Goal: Task Accomplishment & Management: Complete application form

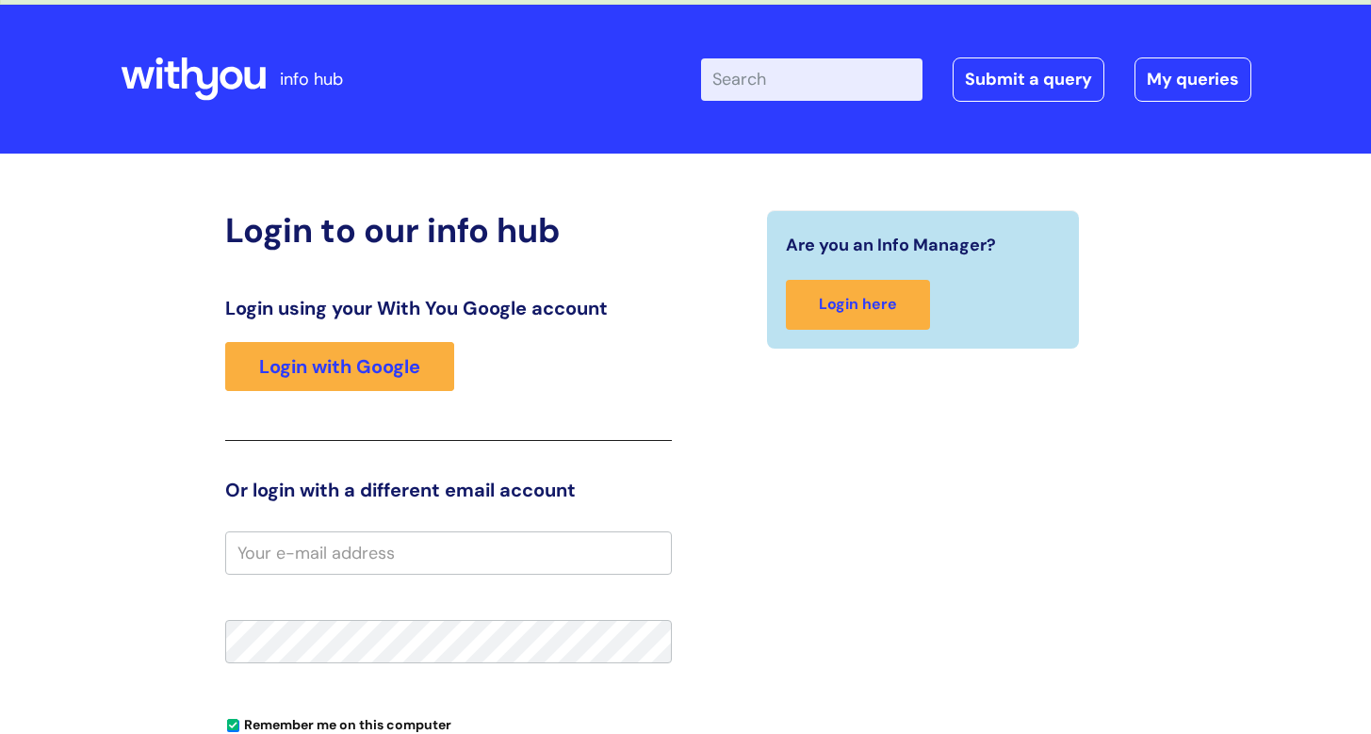
scroll to position [80, 0]
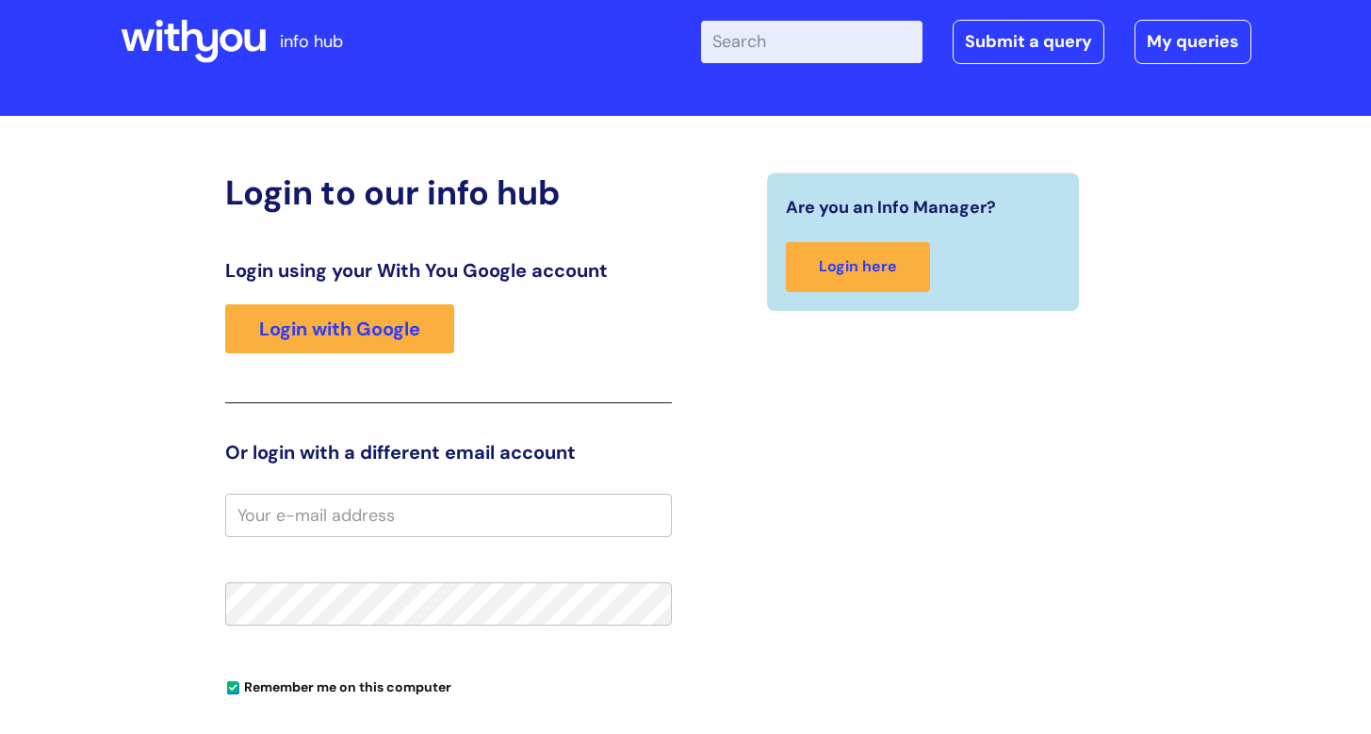
click at [409, 514] on input "email" at bounding box center [448, 515] width 447 height 43
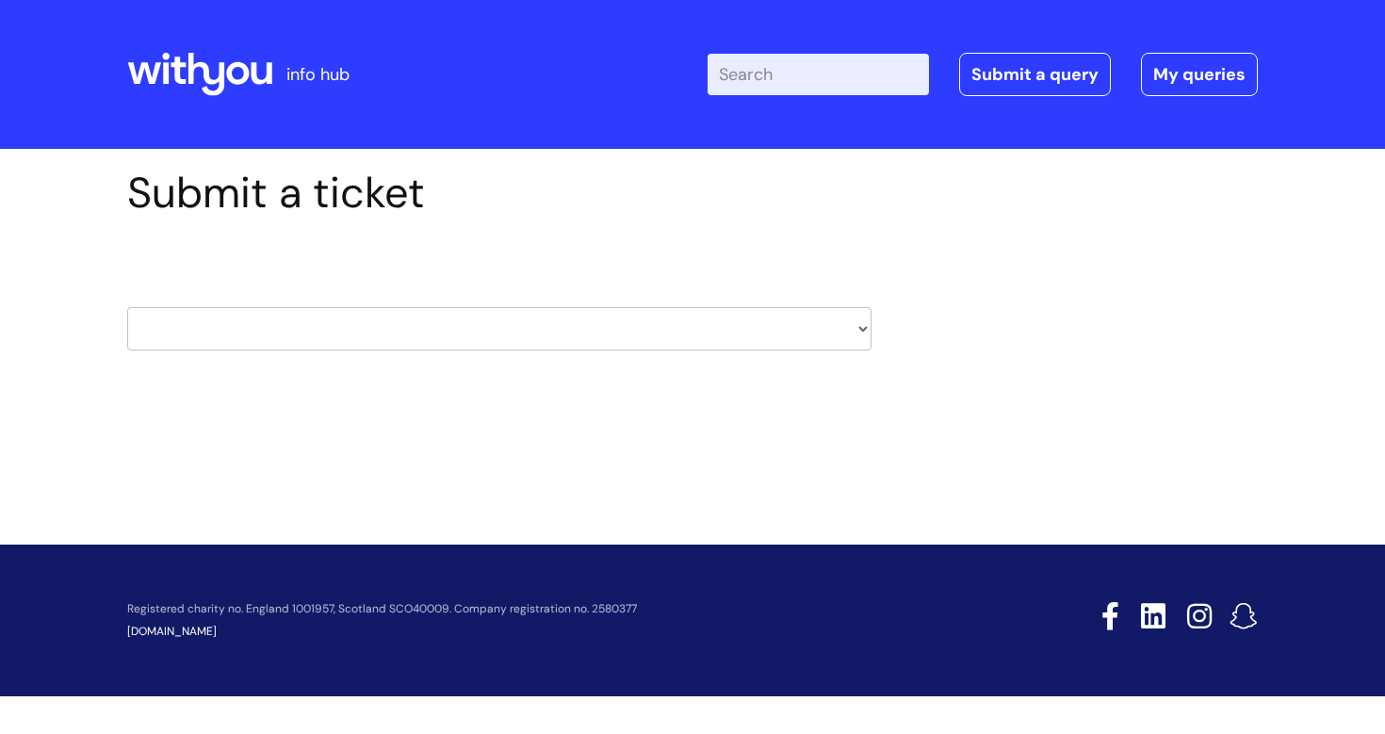
click at [394, 304] on div "HR / People IT and Support Clinical Drug Alerts Finance Accounts Data Support T…" at bounding box center [499, 306] width 744 height 89
select select "hr_/_people"
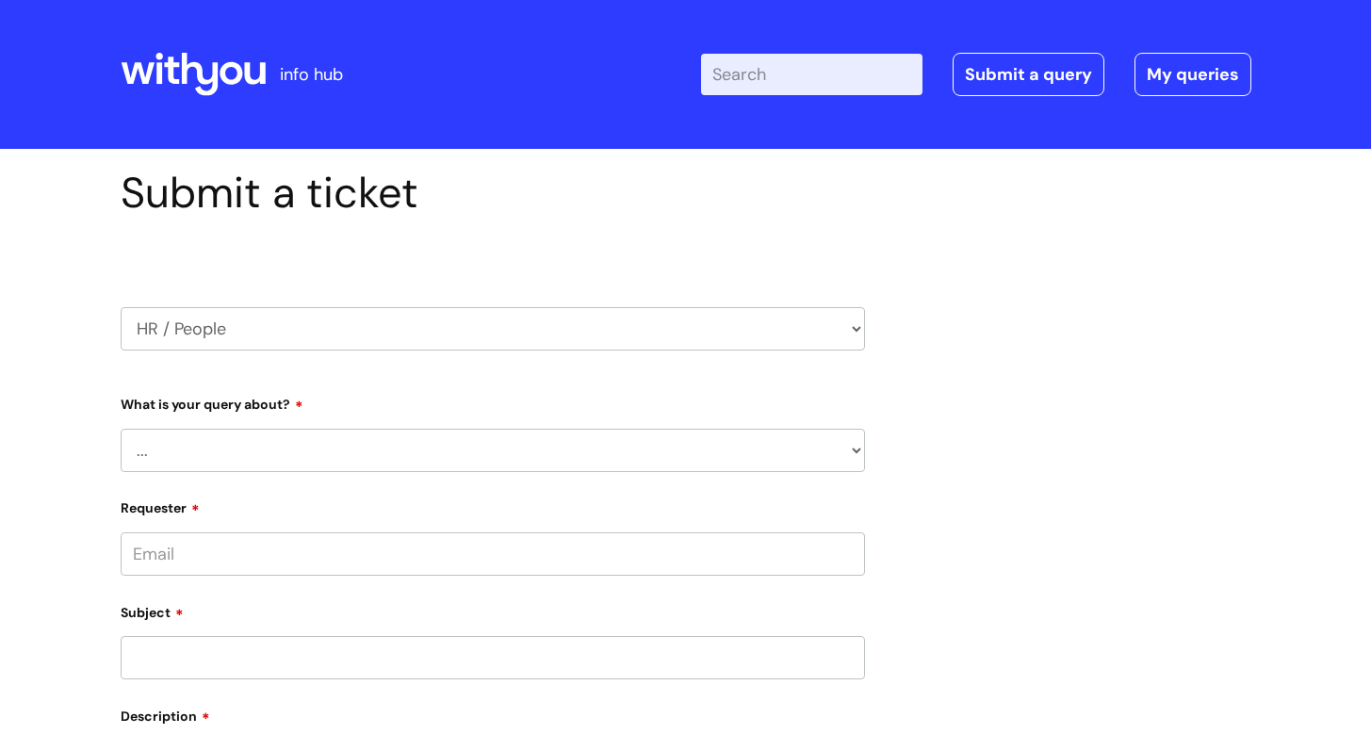
scroll to position [117, 0]
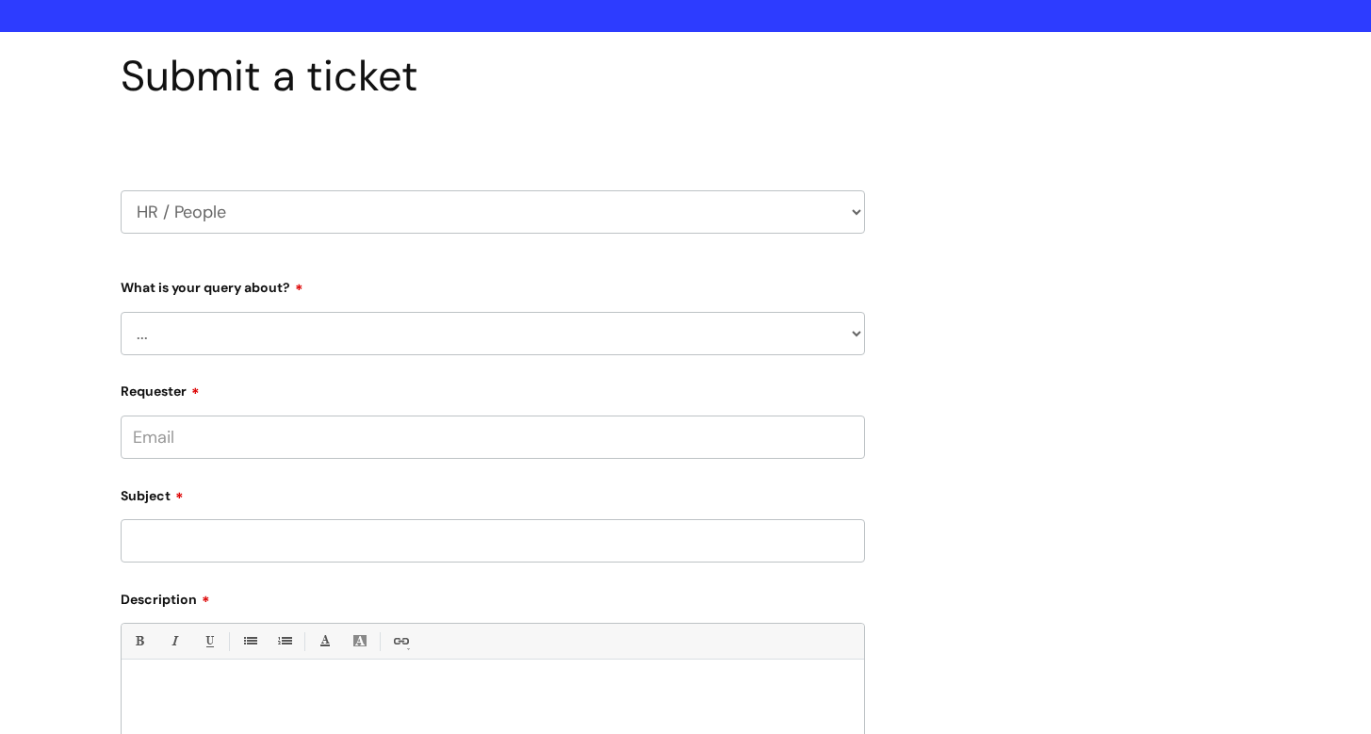
click at [254, 366] on form "Type Of Request ... Accounts (Finance) Alerts! (For clinical team) Data Protect…" at bounding box center [493, 609] width 744 height 677
select select "General HR Query"
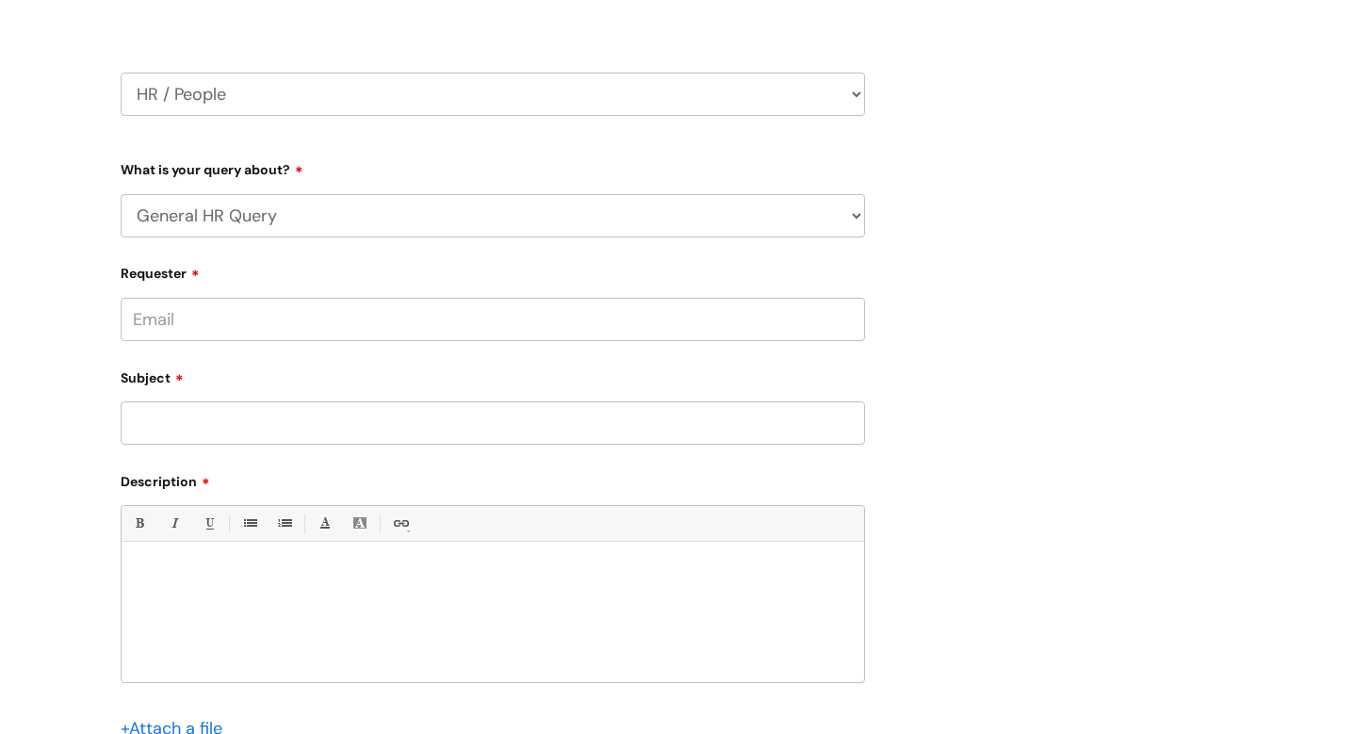
click at [233, 314] on input "Requester" at bounding box center [493, 319] width 744 height 43
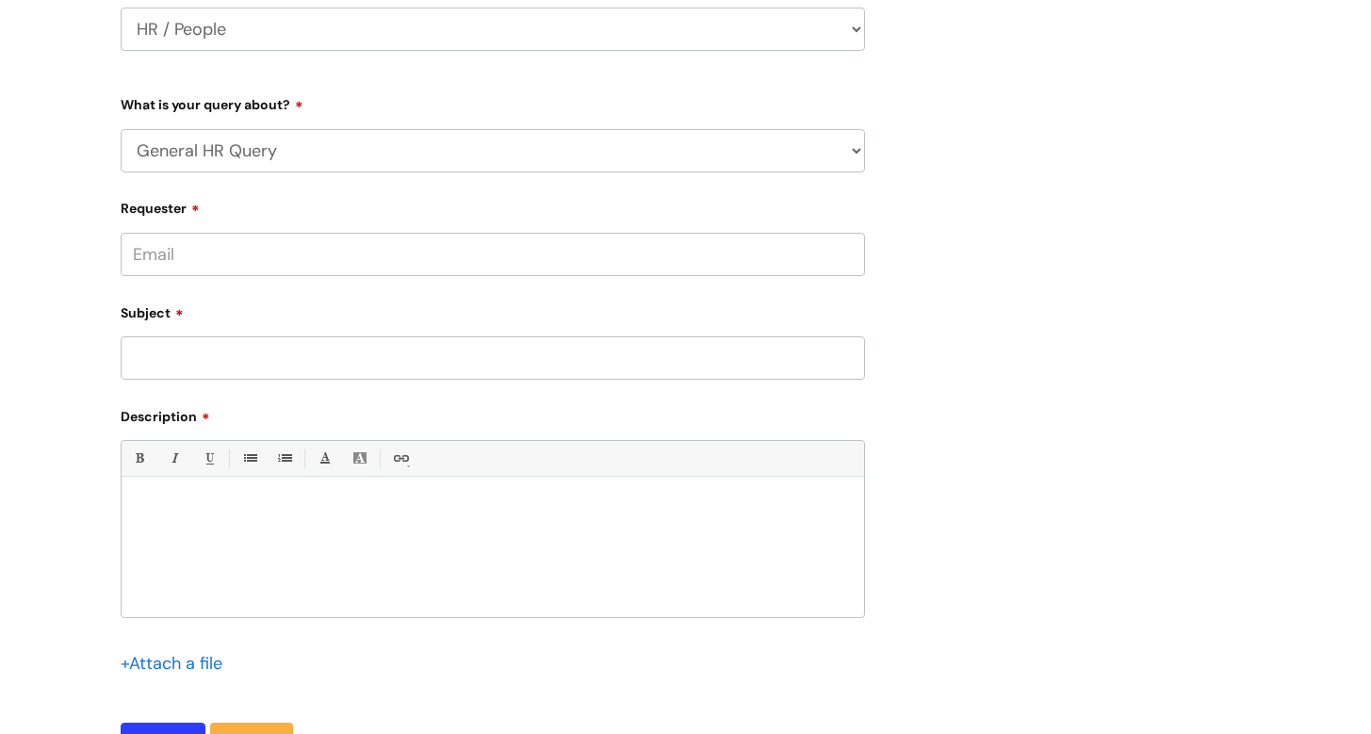
scroll to position [363, 0]
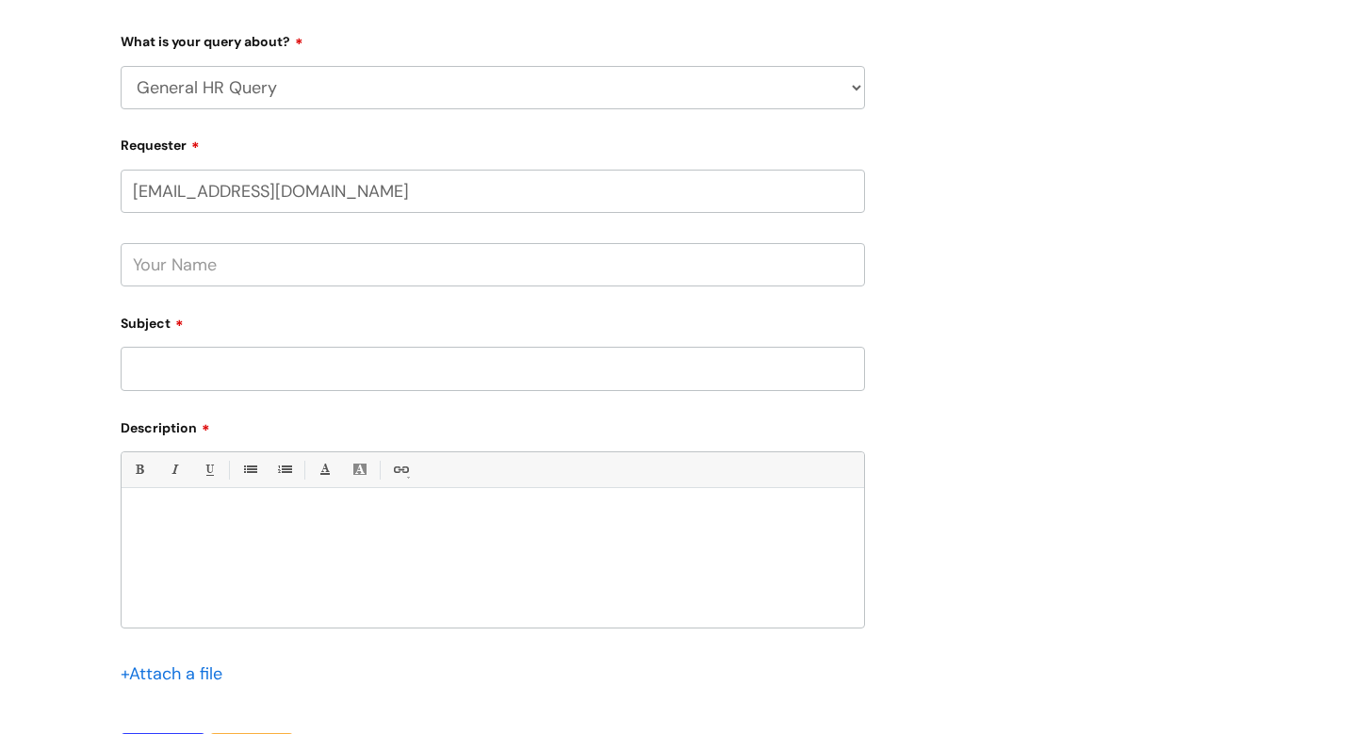
type input "jakubstepniak112@gmail.com"
click at [353, 495] on div "Bold (⌘B) Italic (⌘I) Underline(⌘U) • Unordered List (⌘⇧7) 1. Ordered List (⌘⇧8…" at bounding box center [493, 539] width 744 height 177
click at [398, 381] on input "Subject" at bounding box center [493, 368] width 744 height 43
type input "Withdrawal from Trainee PWP position"
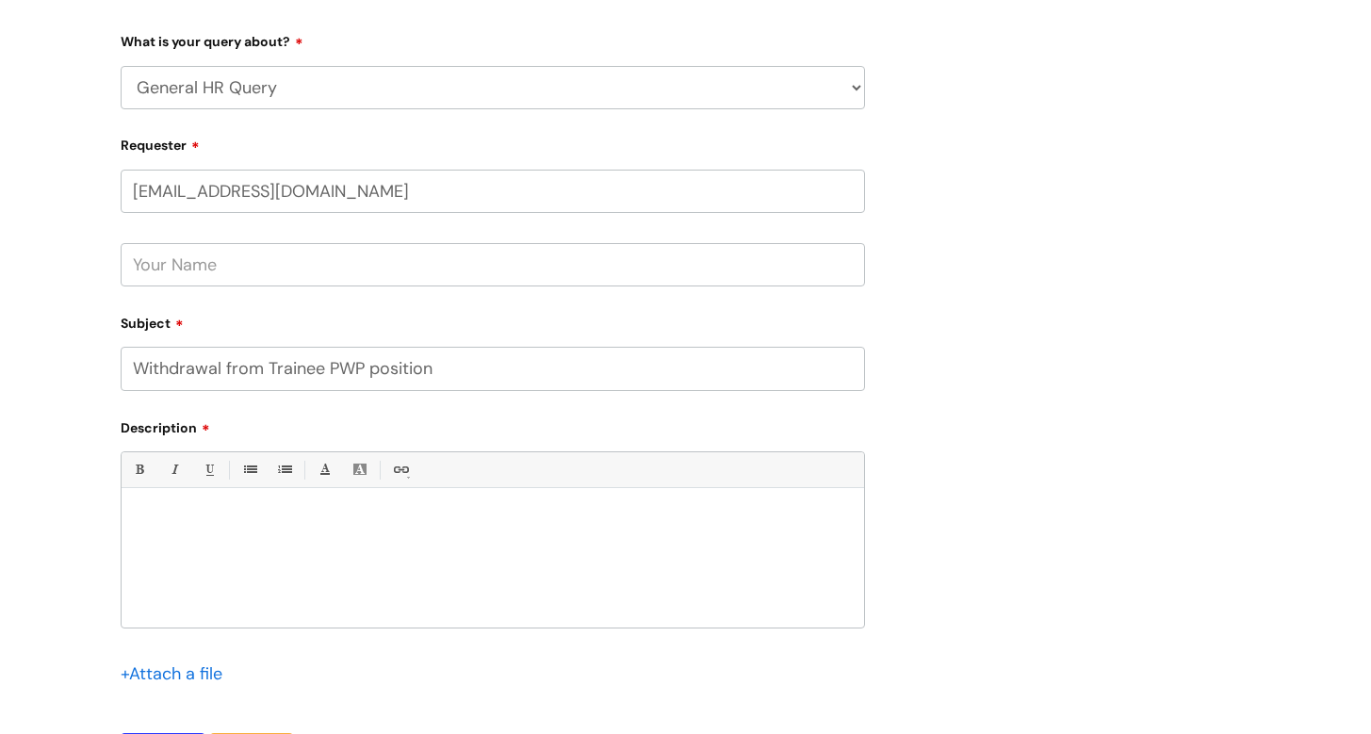
click at [328, 552] on div at bounding box center [493, 562] width 742 height 130
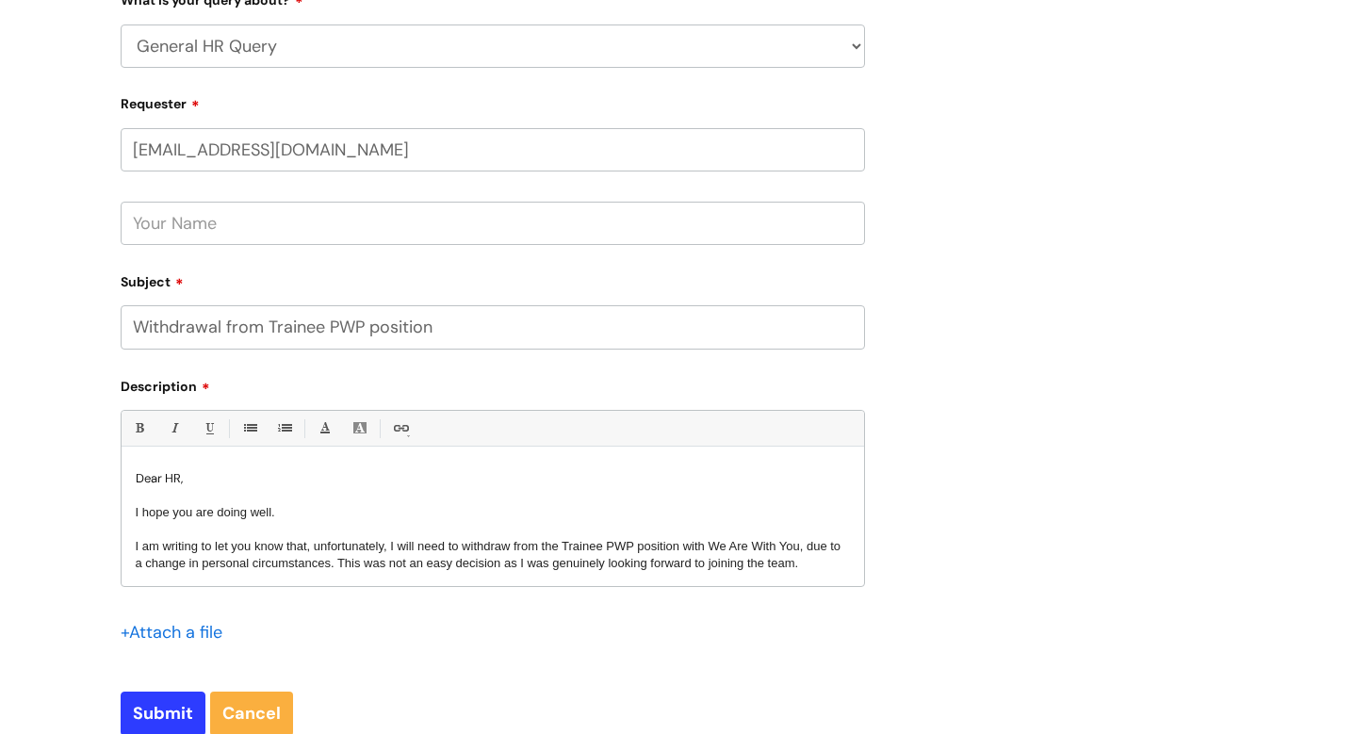
scroll to position [411, 0]
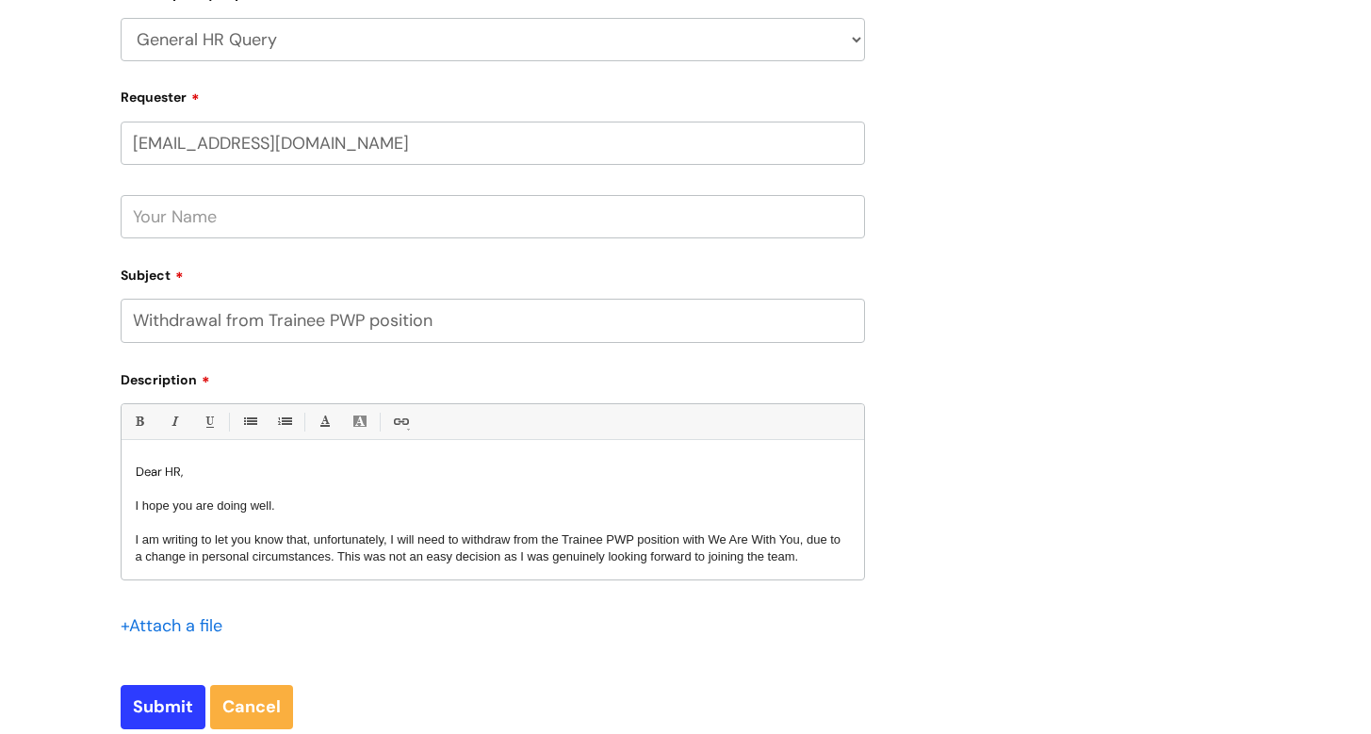
click at [226, 465] on p "Dear HR," at bounding box center [493, 471] width 714 height 17
click at [142, 465] on p "Dear HR," at bounding box center [493, 471] width 714 height 17
click at [136, 465] on p "Dear HR," at bounding box center [493, 471] width 714 height 17
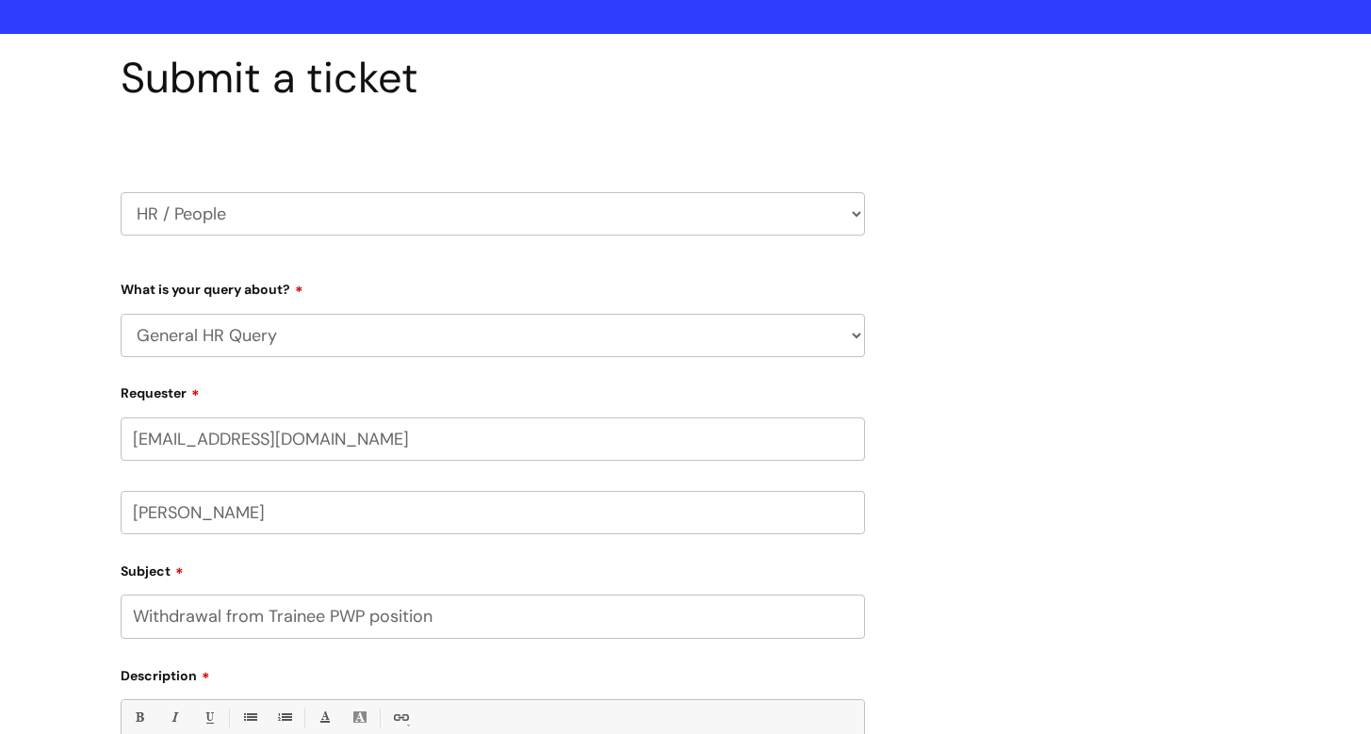
scroll to position [112, 0]
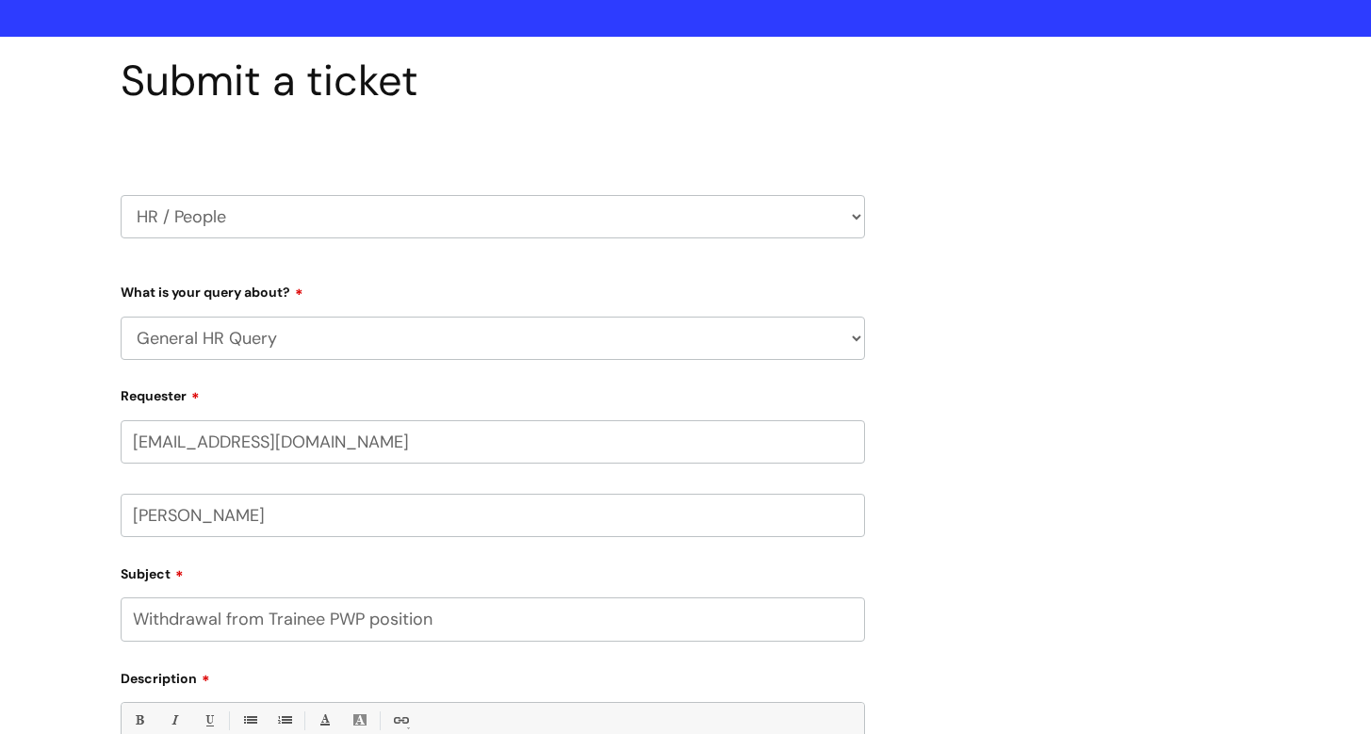
type input "[PERSON_NAME]"
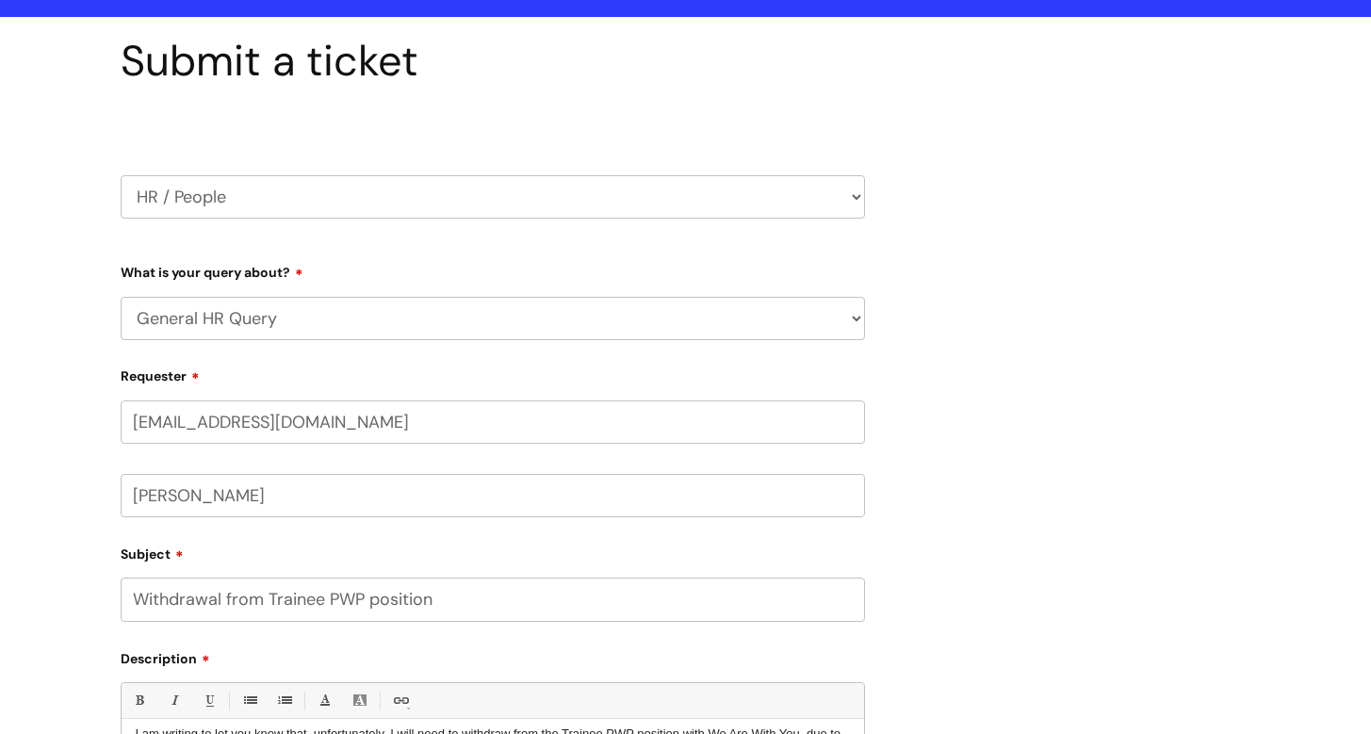
scroll to position [151, 0]
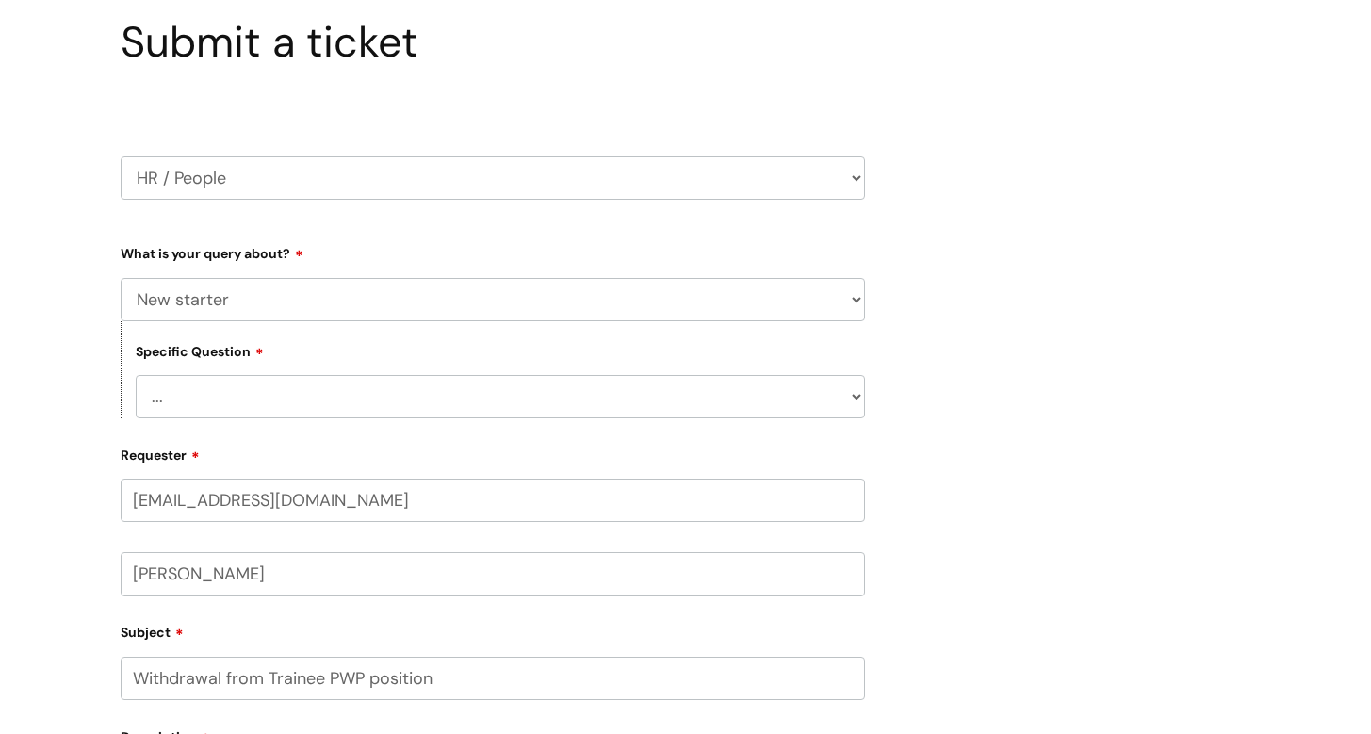
click at [109, 365] on div "Submit a ticket HR / People IT and Support Clinical Drug Alerts Finance Account…" at bounding box center [492, 566] width 772 height 1099
click at [239, 322] on div "Specific Question ... General employee change query Chasing update on employee …" at bounding box center [493, 369] width 744 height 97
select select "General HR Query"
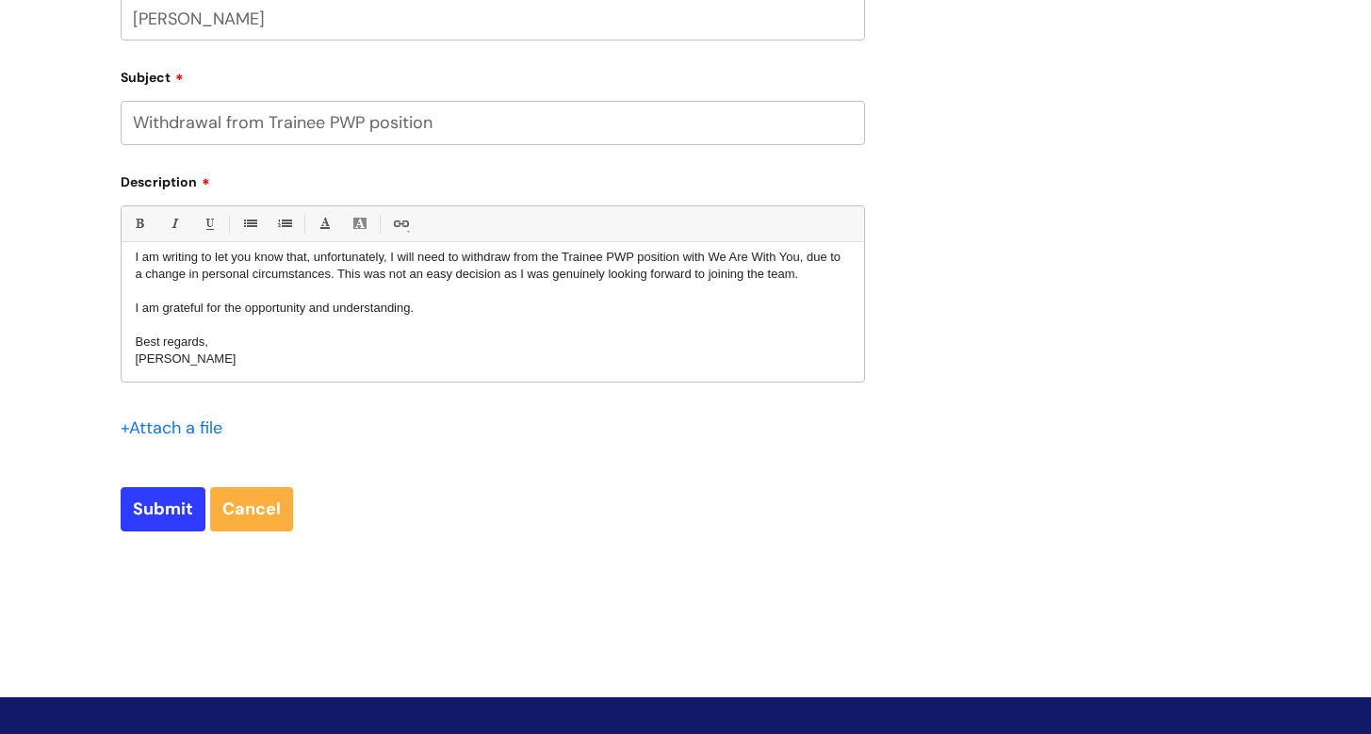
scroll to position [707, 0]
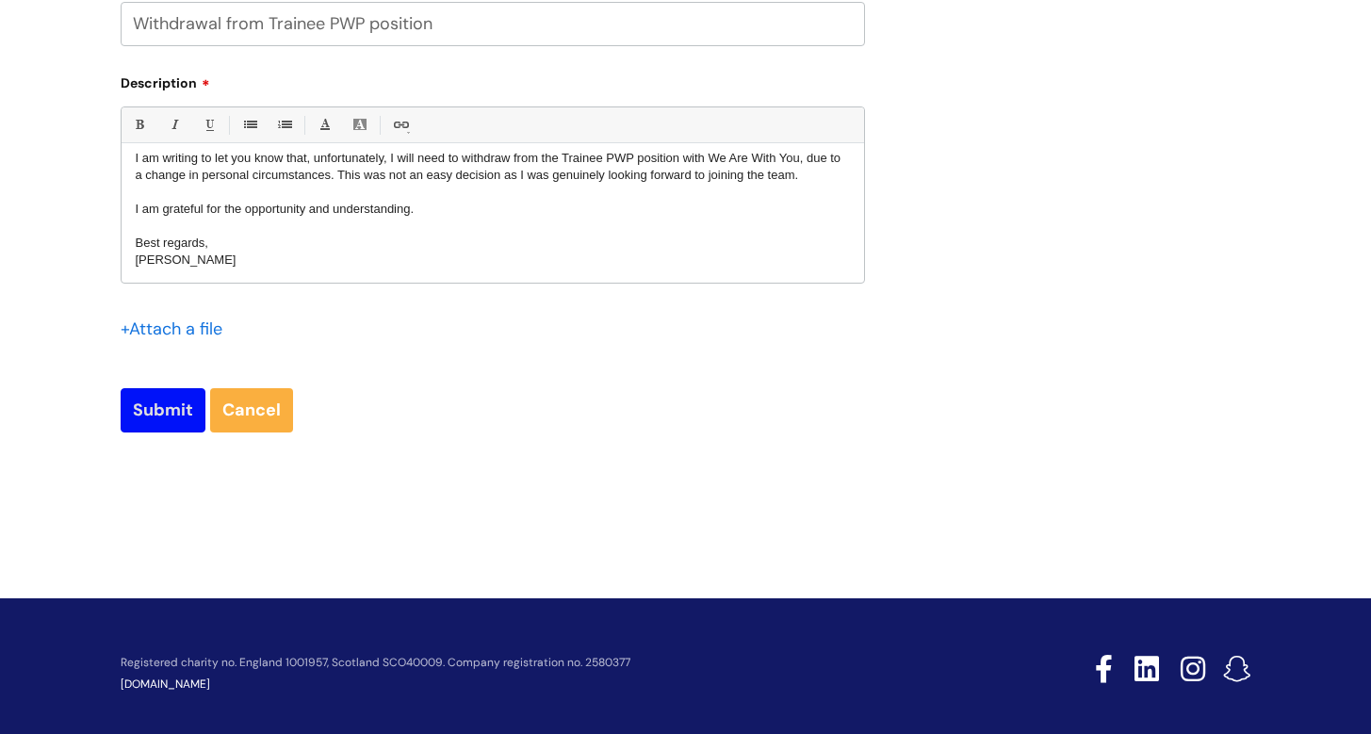
click at [167, 410] on input "Submit" at bounding box center [163, 409] width 85 height 43
type input "Please Wait..."
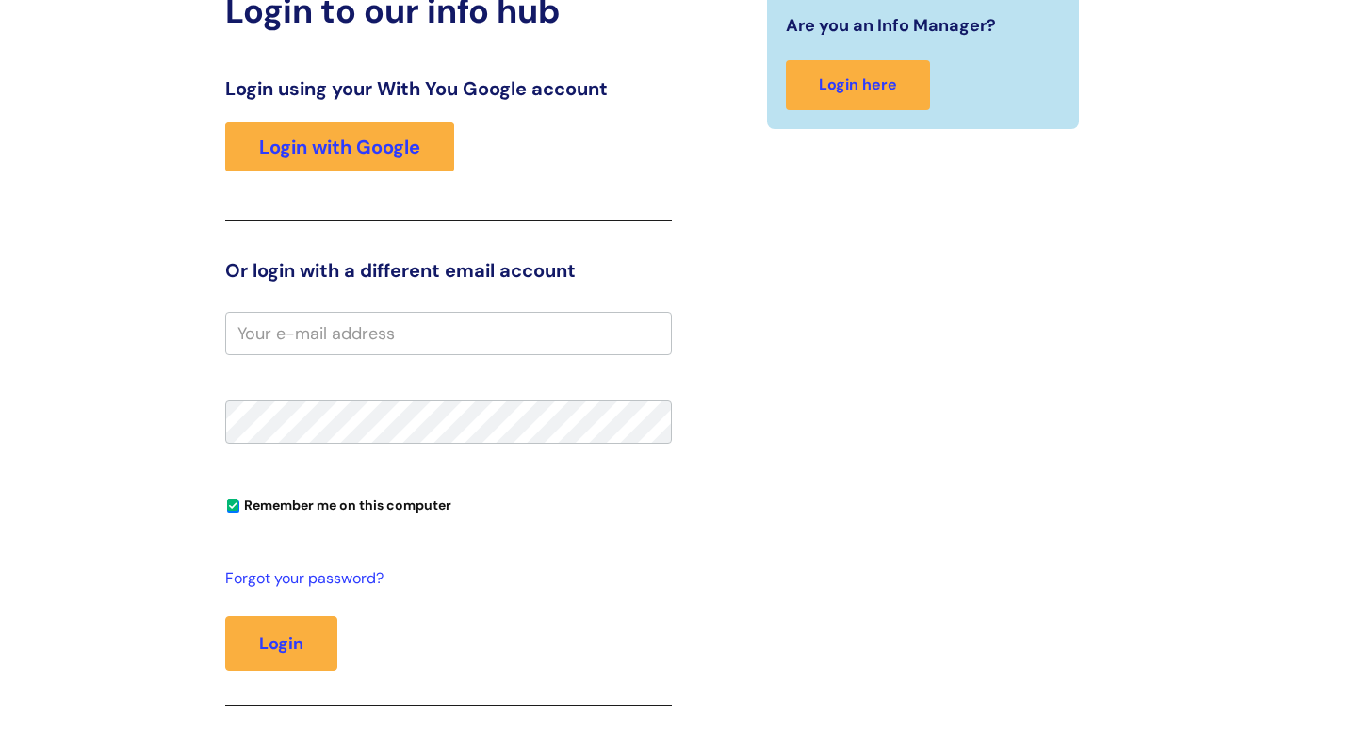
scroll to position [227, 0]
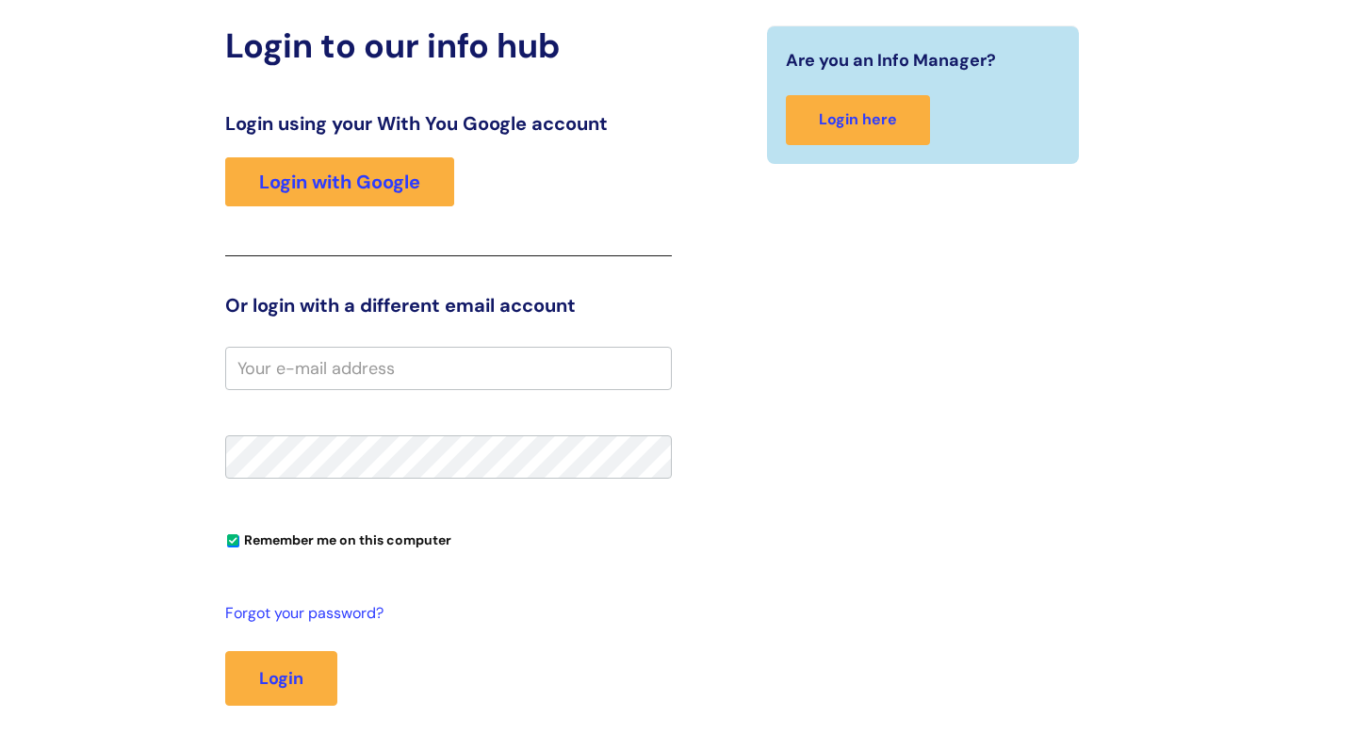
click at [396, 376] on input "email" at bounding box center [448, 368] width 447 height 43
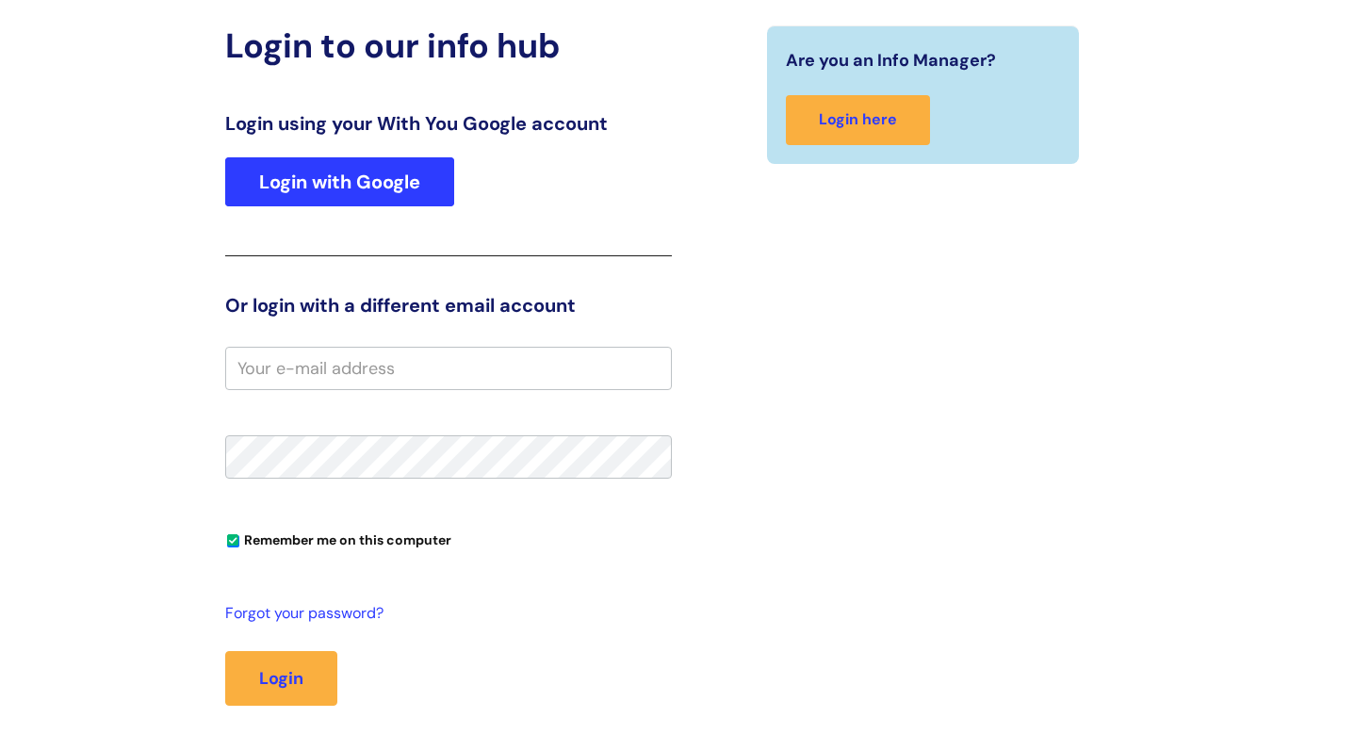
click at [378, 186] on link "Login with Google" at bounding box center [339, 181] width 229 height 49
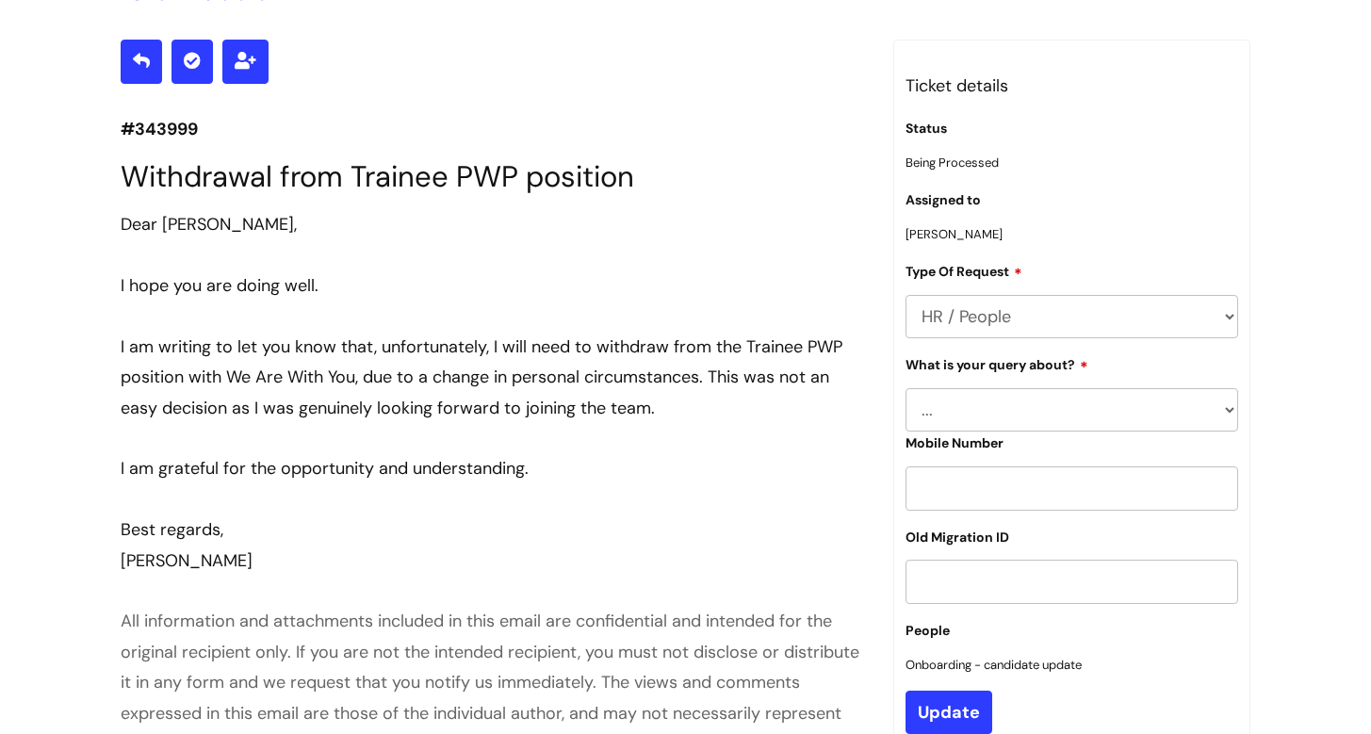
scroll to position [199, 0]
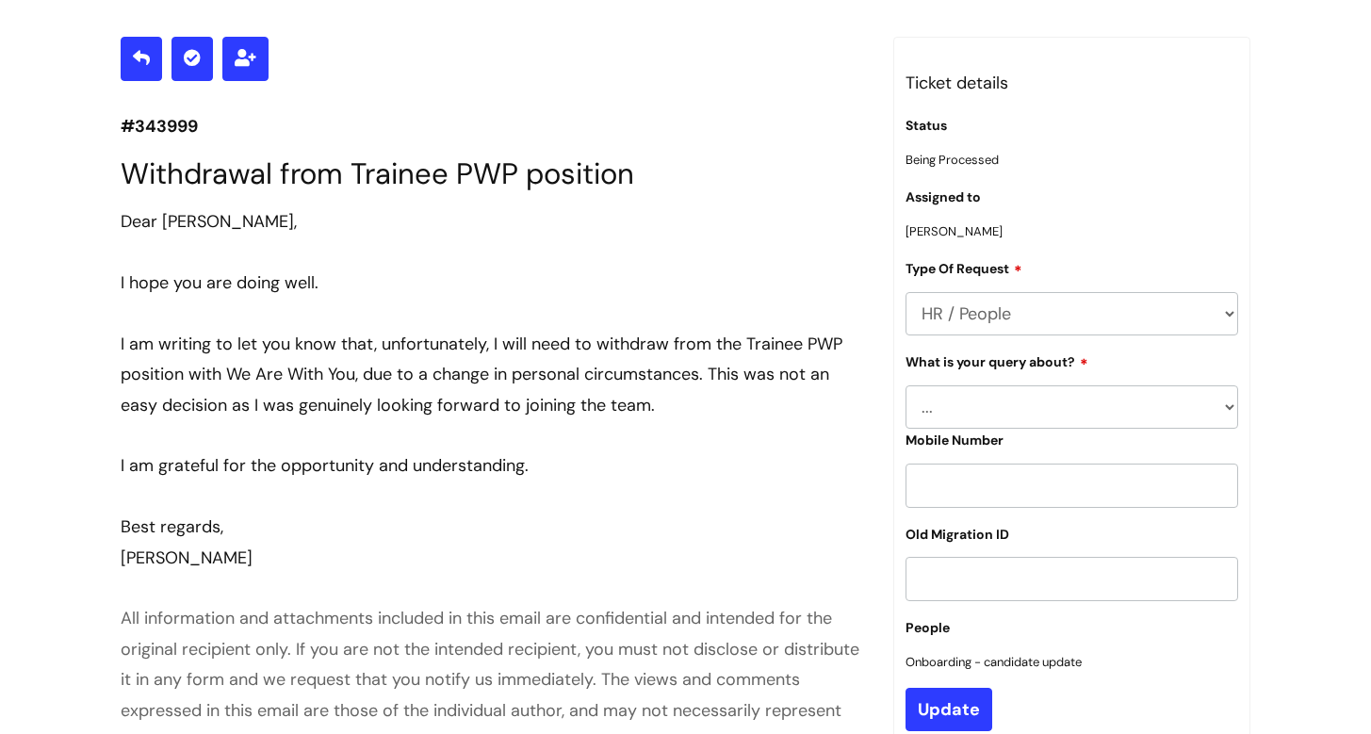
select select "General HR Query"
click at [989, 492] on input "text" at bounding box center [1071, 484] width 333 height 43
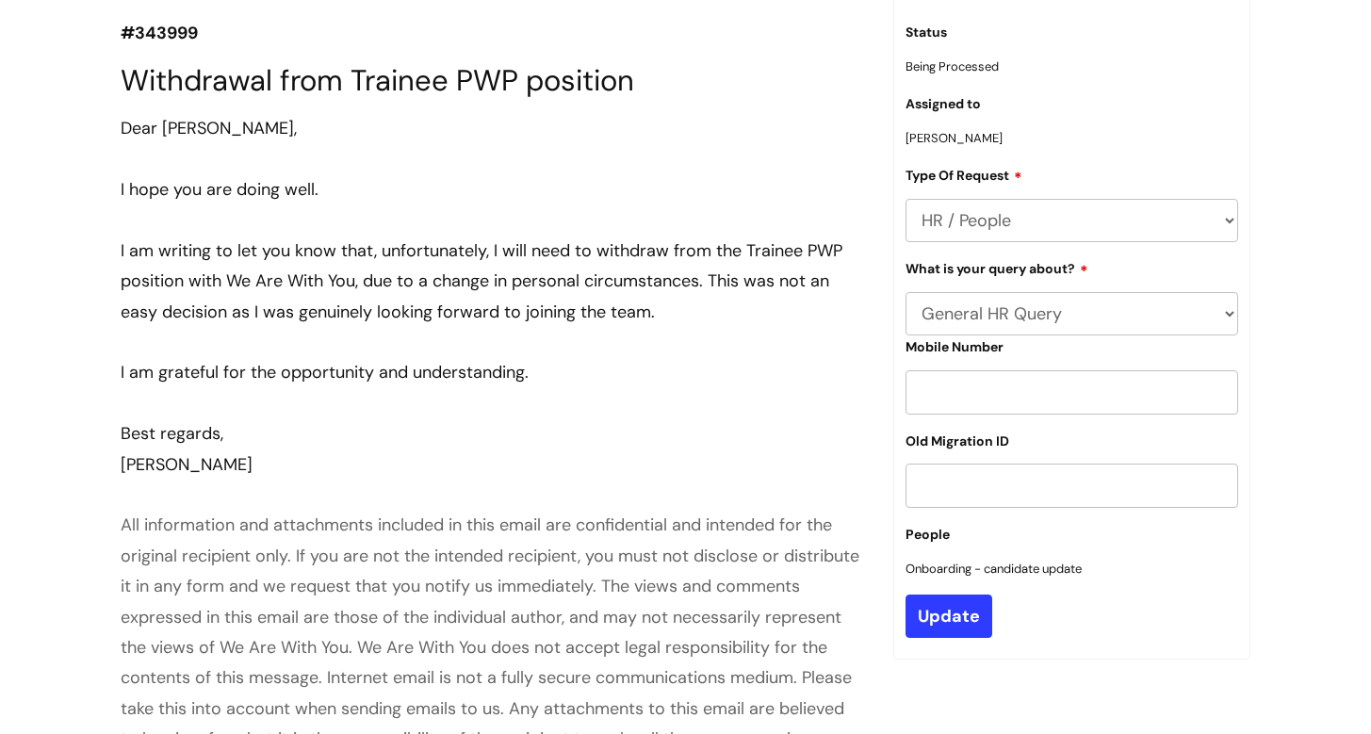
click at [773, 393] on div at bounding box center [493, 403] width 744 height 30
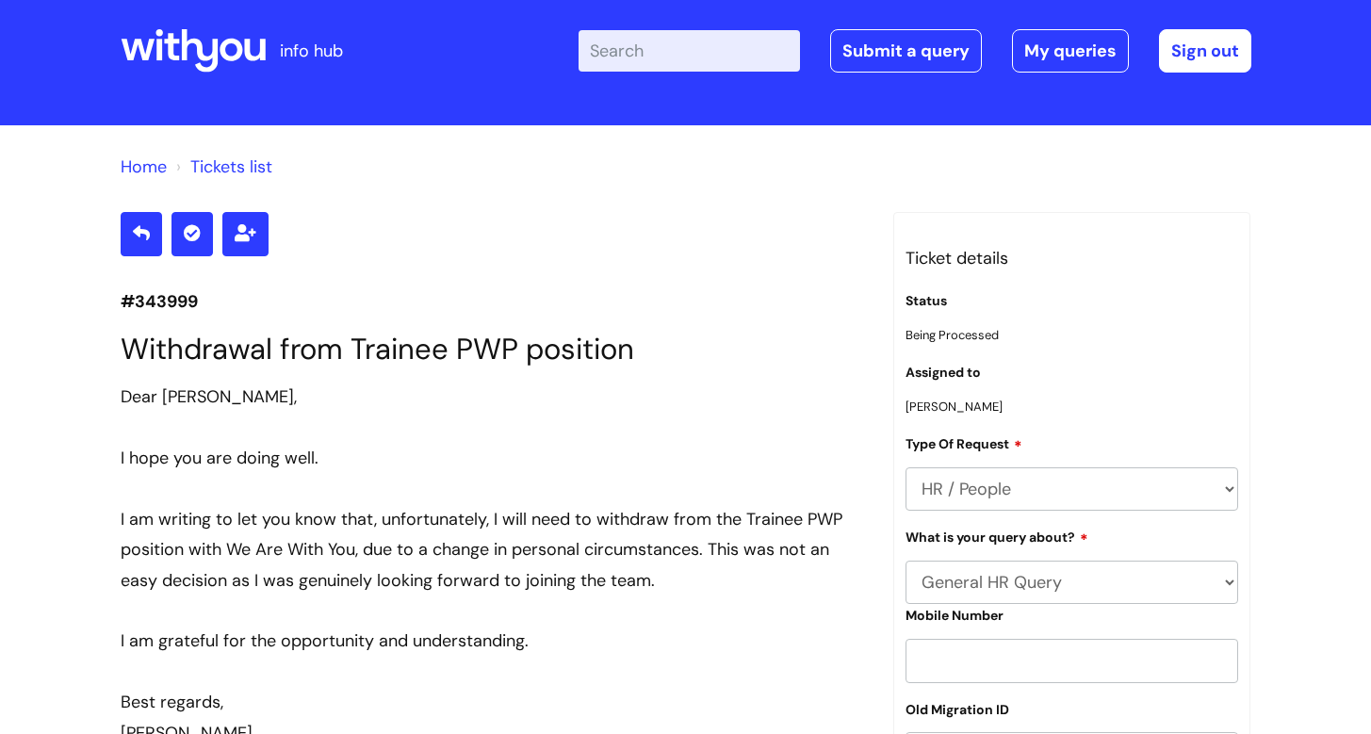
scroll to position [48, 0]
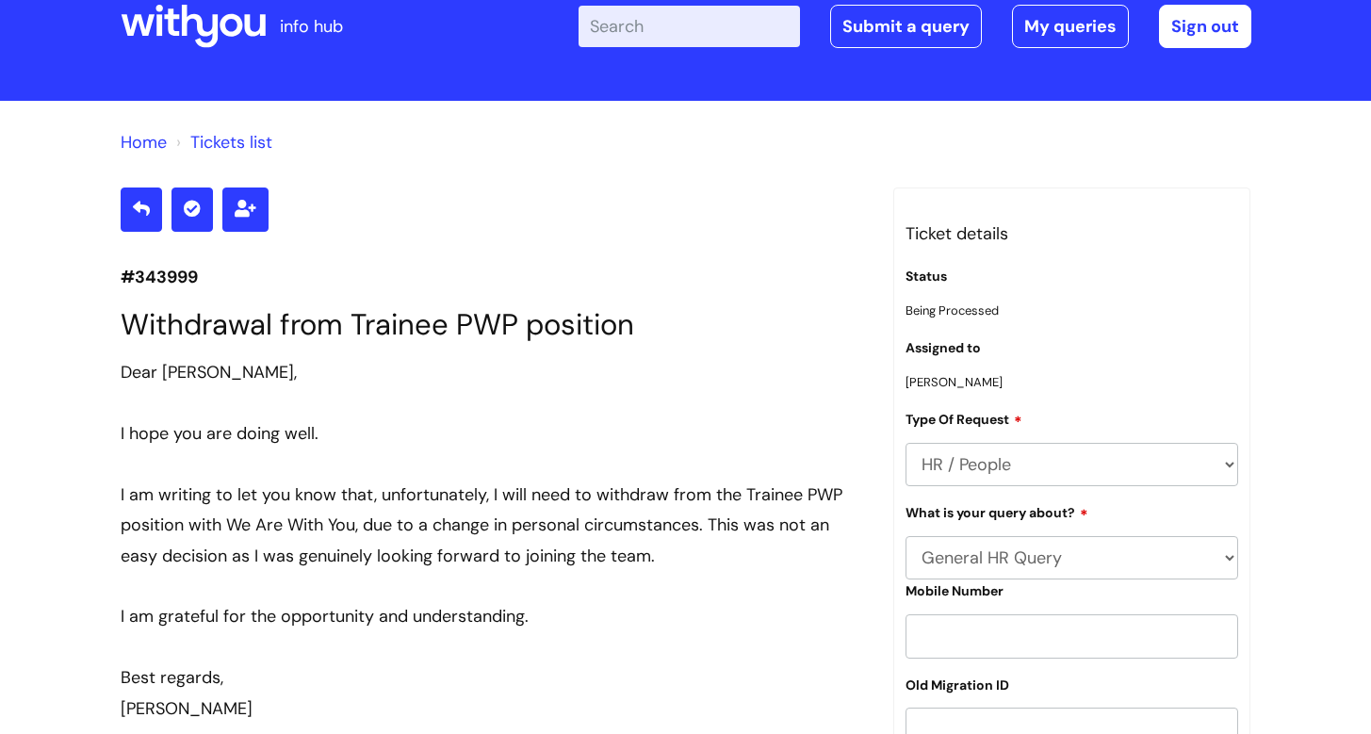
click at [423, 325] on h1 "Withdrawal from Trainee PWP position" at bounding box center [493, 324] width 744 height 35
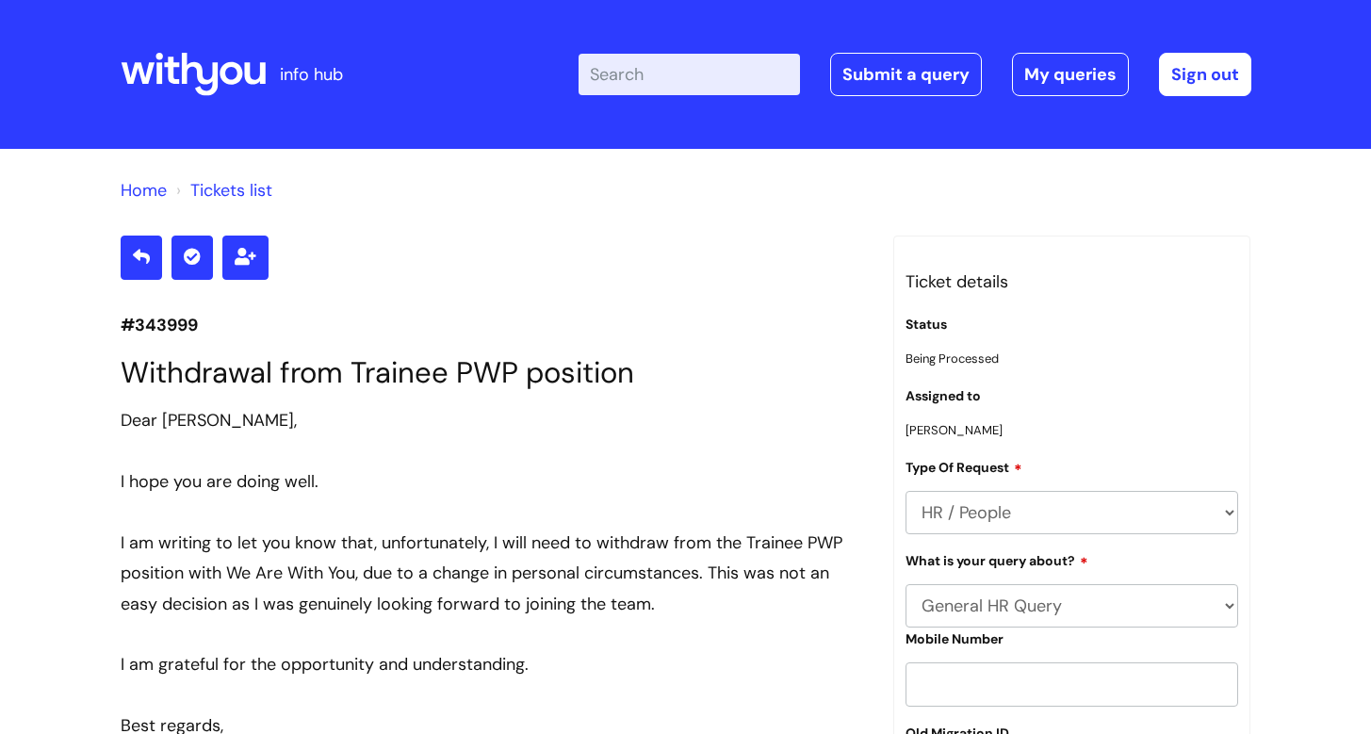
scroll to position [0, 0]
